Goal: Task Accomplishment & Management: Complete application form

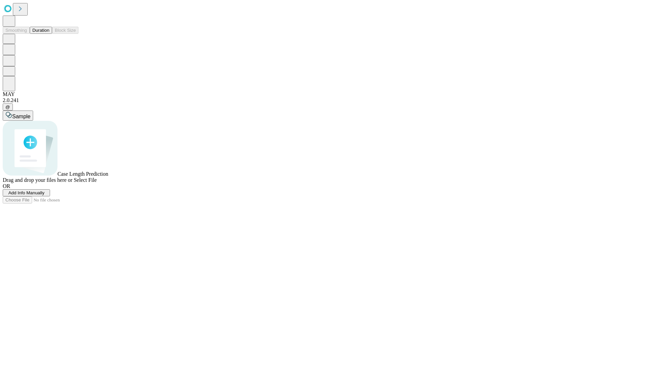
click at [45, 195] on span "Add Info Manually" at bounding box center [26, 192] width 36 height 5
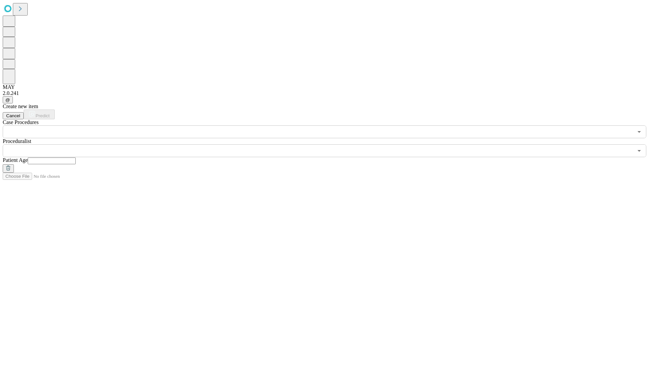
click at [76, 158] on input "text" at bounding box center [52, 161] width 48 height 7
type input "**"
click at [329, 144] on input "text" at bounding box center [318, 150] width 631 height 13
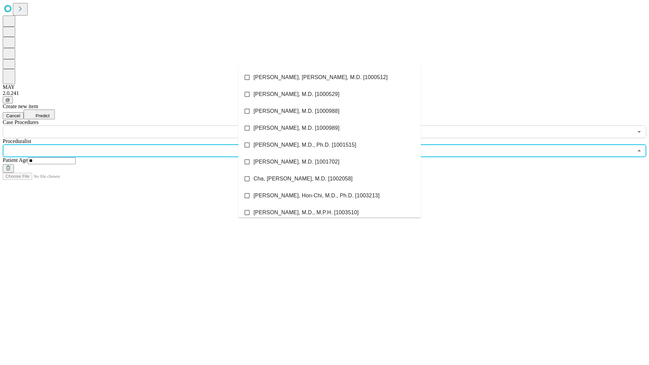
click at [330, 77] on li "[PERSON_NAME], [PERSON_NAME], M.D. [1000512]" at bounding box center [329, 77] width 183 height 17
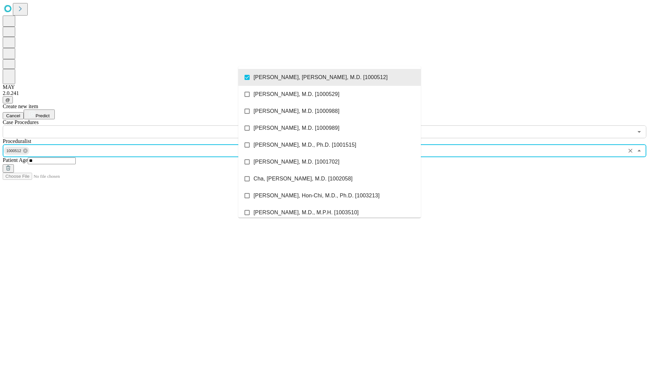
click at [142, 125] on input "text" at bounding box center [318, 131] width 631 height 13
